Goal: Task Accomplishment & Management: Manage account settings

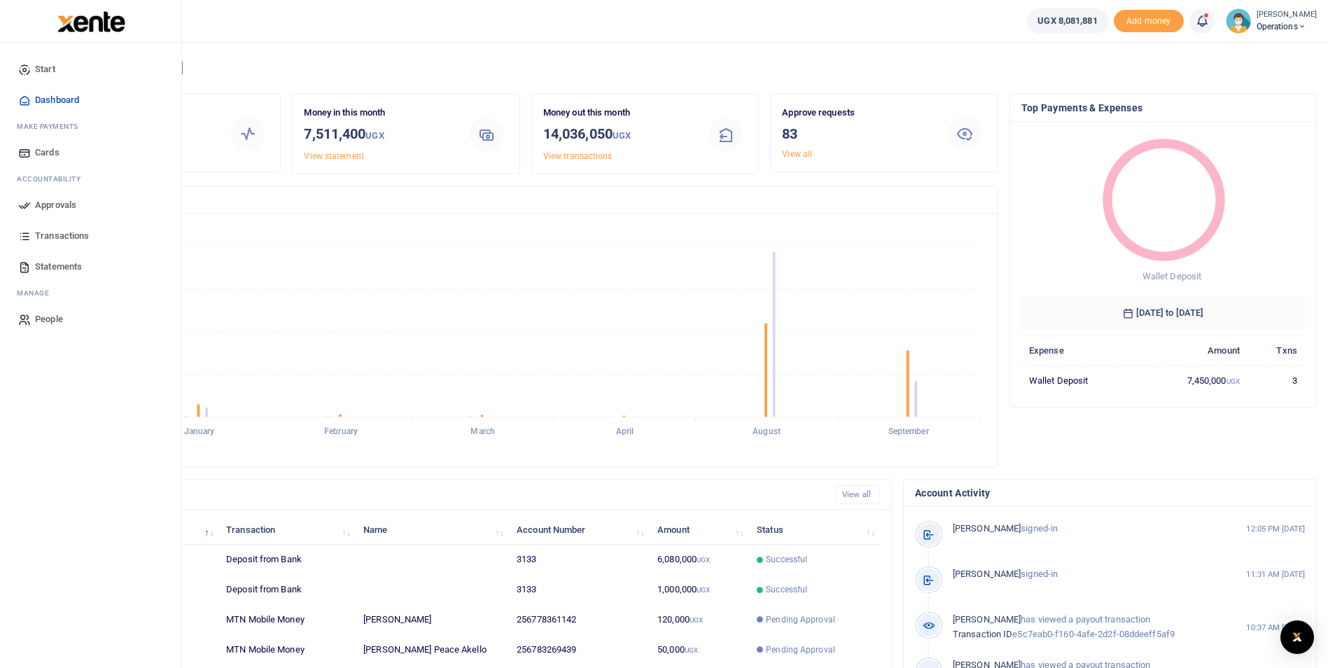
click at [50, 317] on span "People" at bounding box center [49, 319] width 28 height 14
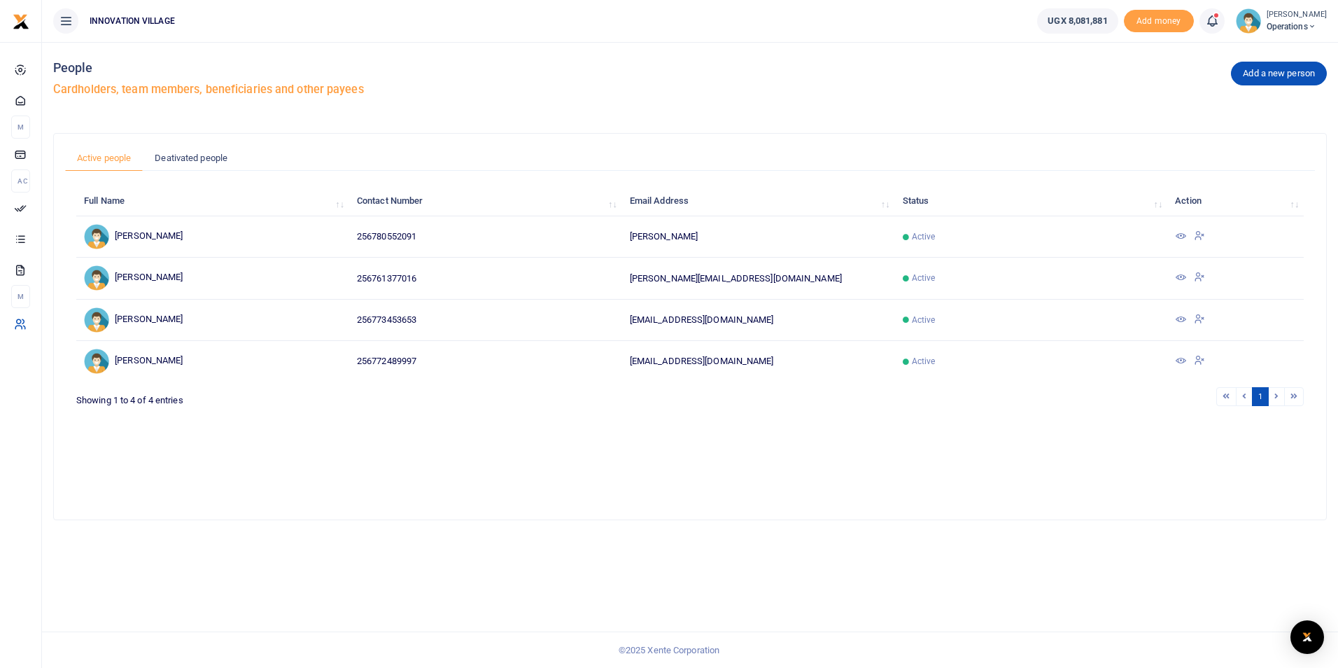
click at [165, 402] on div "Showing 1 to 4 of 4 entries" at bounding box center [329, 397] width 506 height 22
click at [1174, 13] on span "Add money" at bounding box center [1159, 21] width 70 height 23
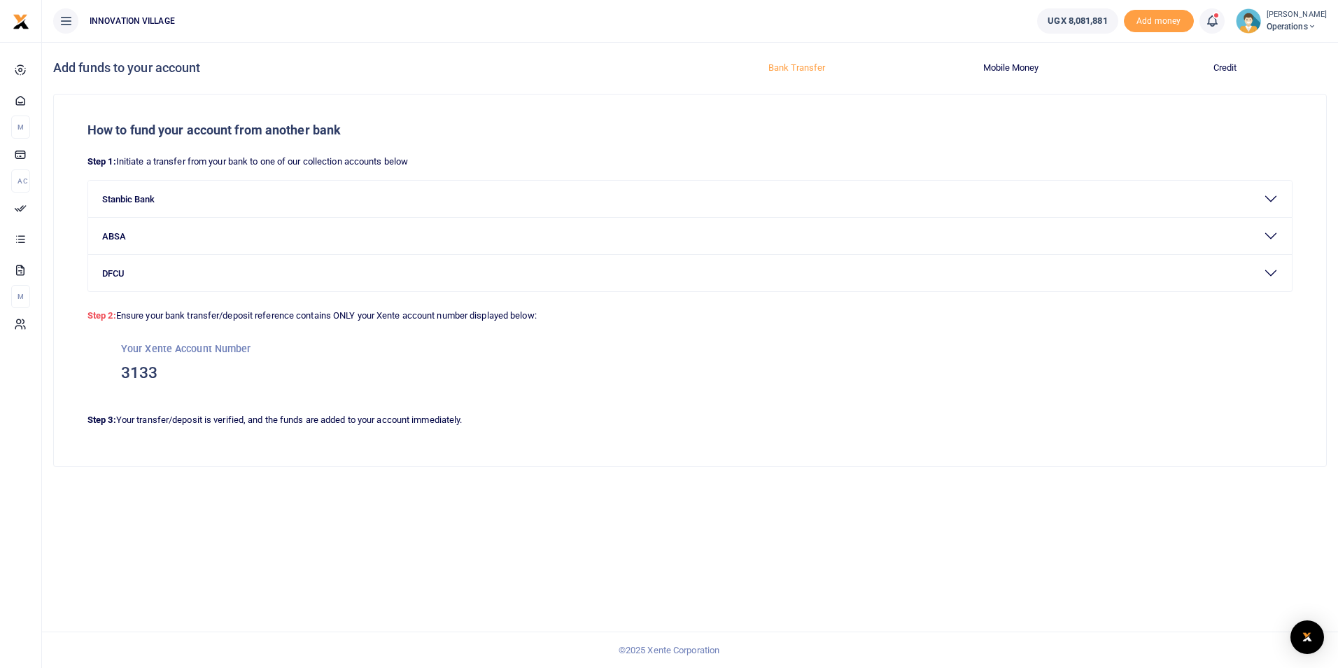
click at [991, 486] on div "How to fund your account from another bank Step 1: Initiate a transfer from you…" at bounding box center [690, 297] width 1285 height 407
